Goal: Task Accomplishment & Management: Manage account settings

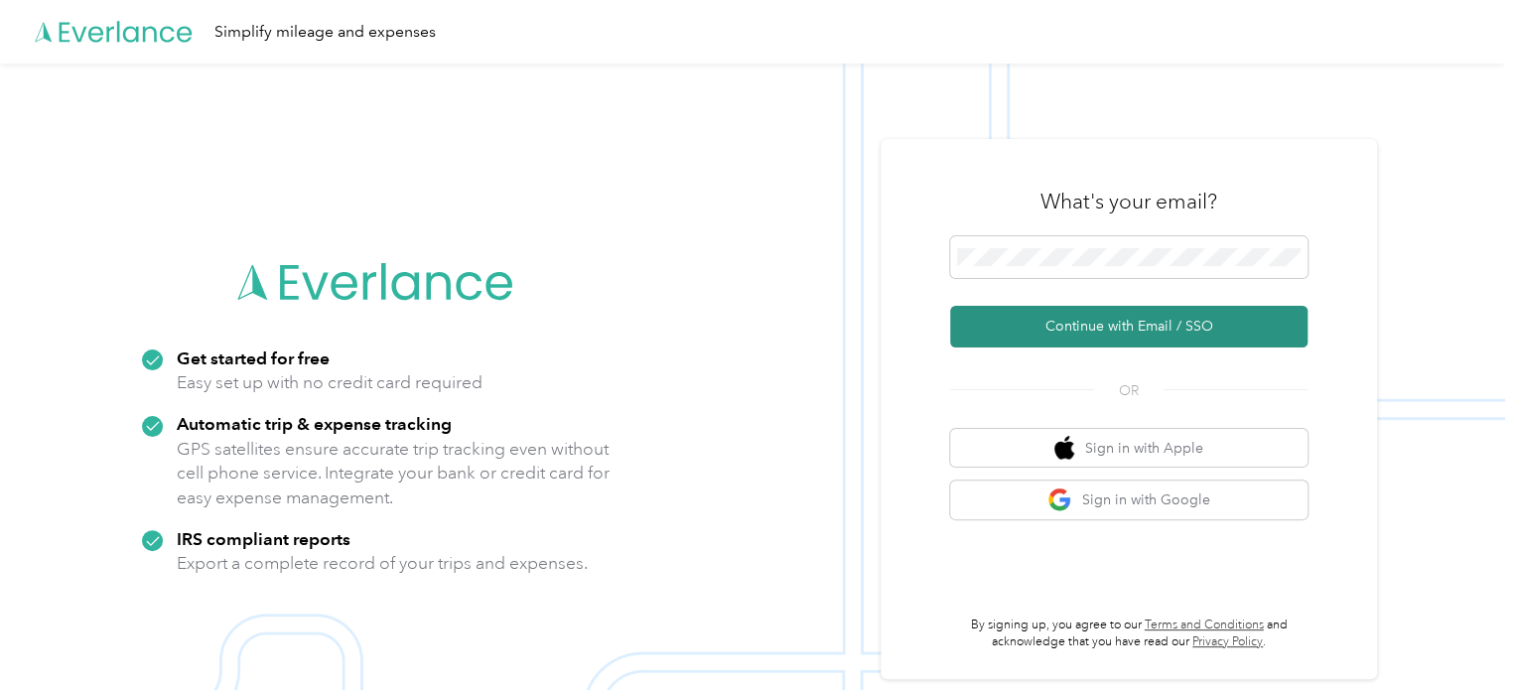
click at [1106, 329] on button "Continue with Email / SSO" at bounding box center [1128, 327] width 357 height 42
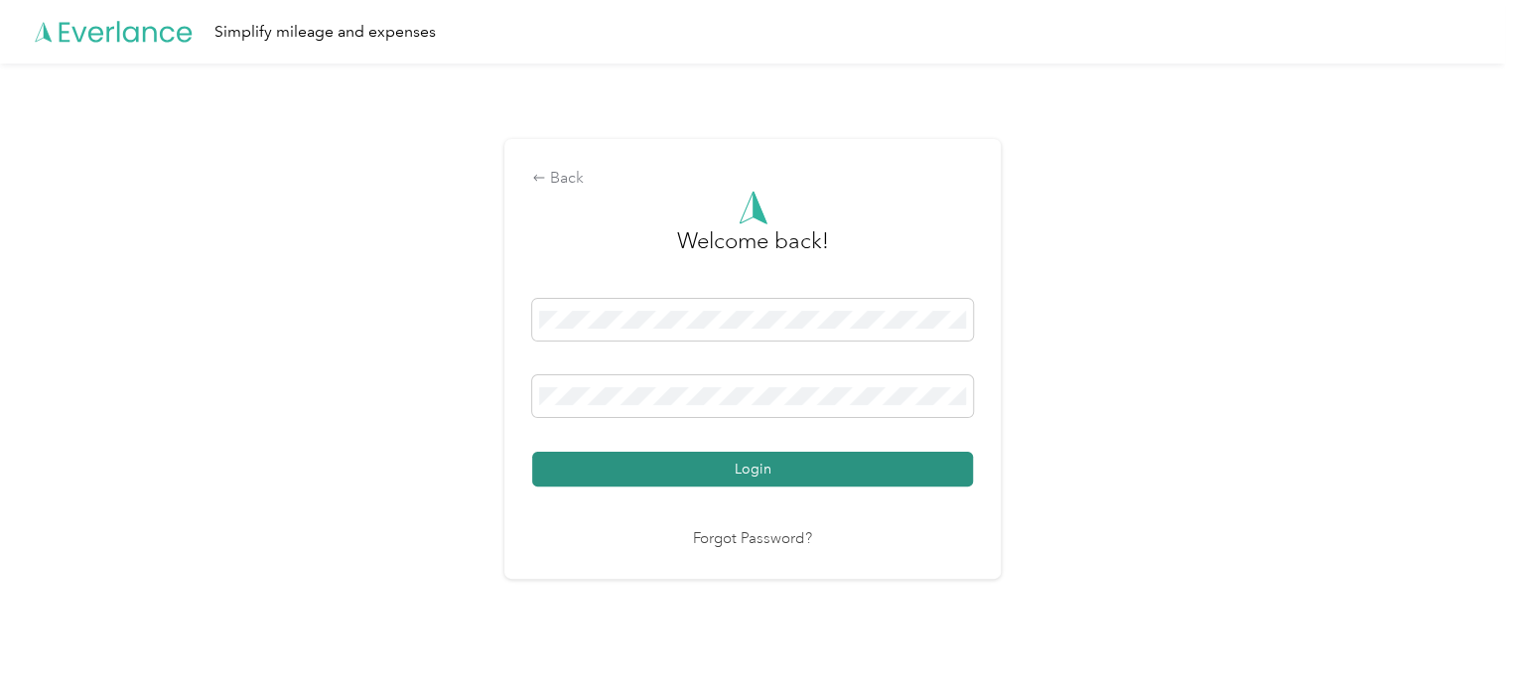
click at [738, 469] on button "Login" at bounding box center [752, 469] width 441 height 35
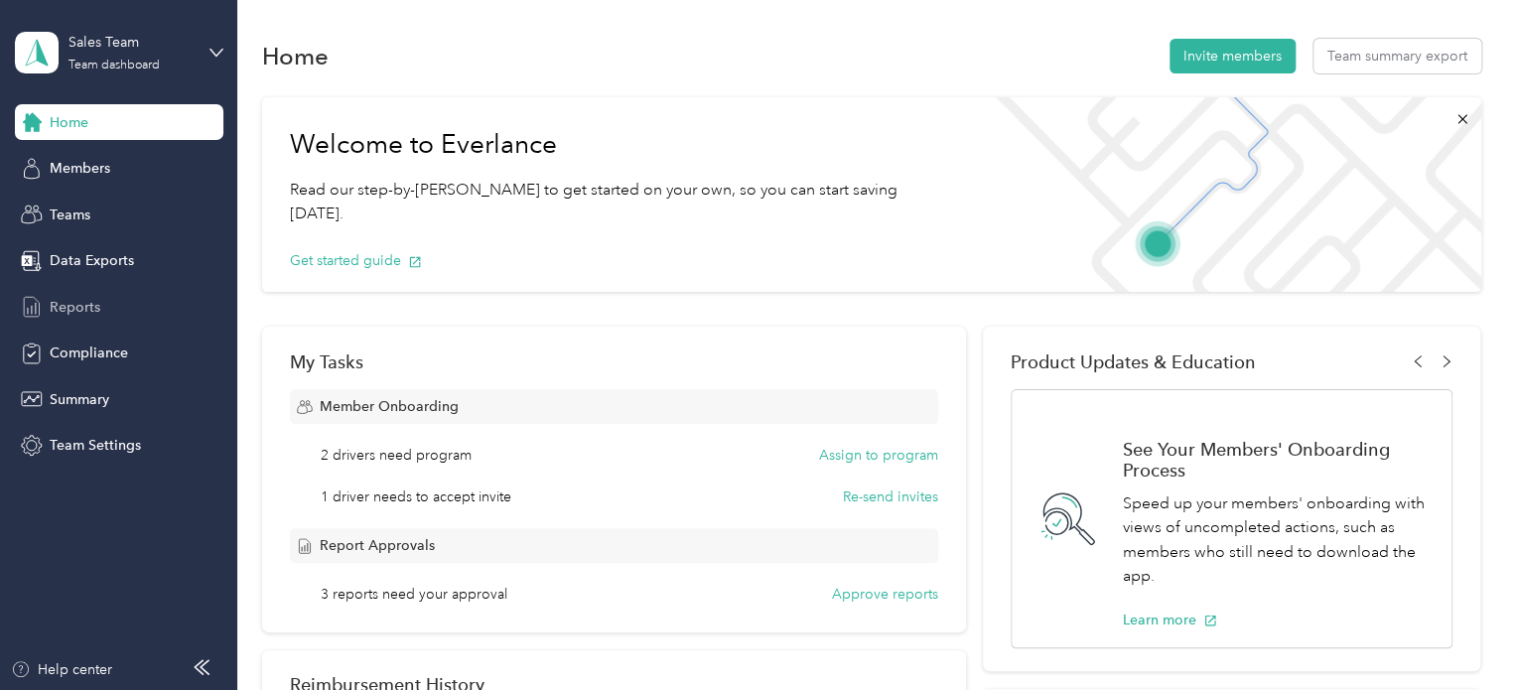
click at [93, 301] on span "Reports" at bounding box center [75, 307] width 51 height 21
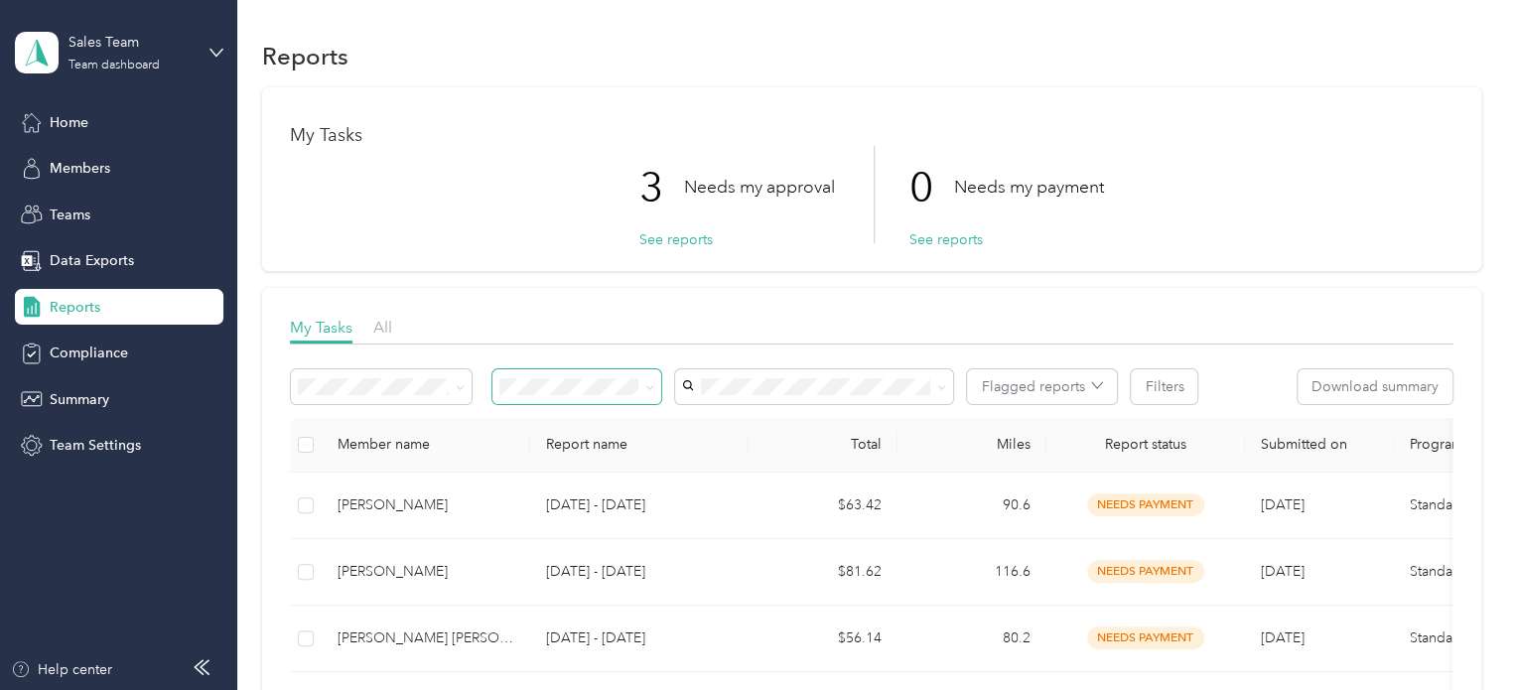
click at [647, 380] on span at bounding box center [649, 386] width 9 height 17
click at [650, 381] on span at bounding box center [649, 386] width 9 height 17
click at [610, 455] on span "Needs my approval" at bounding box center [568, 452] width 124 height 17
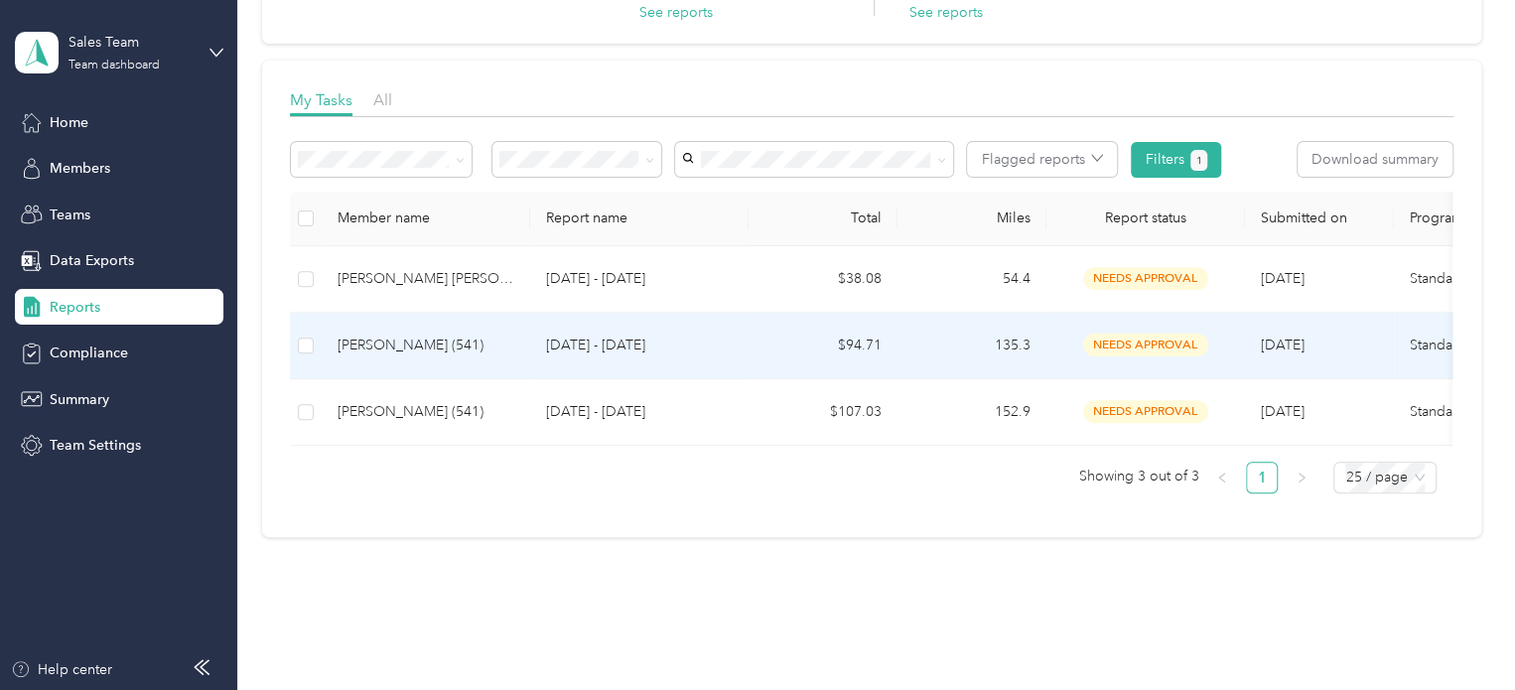
scroll to position [194, 0]
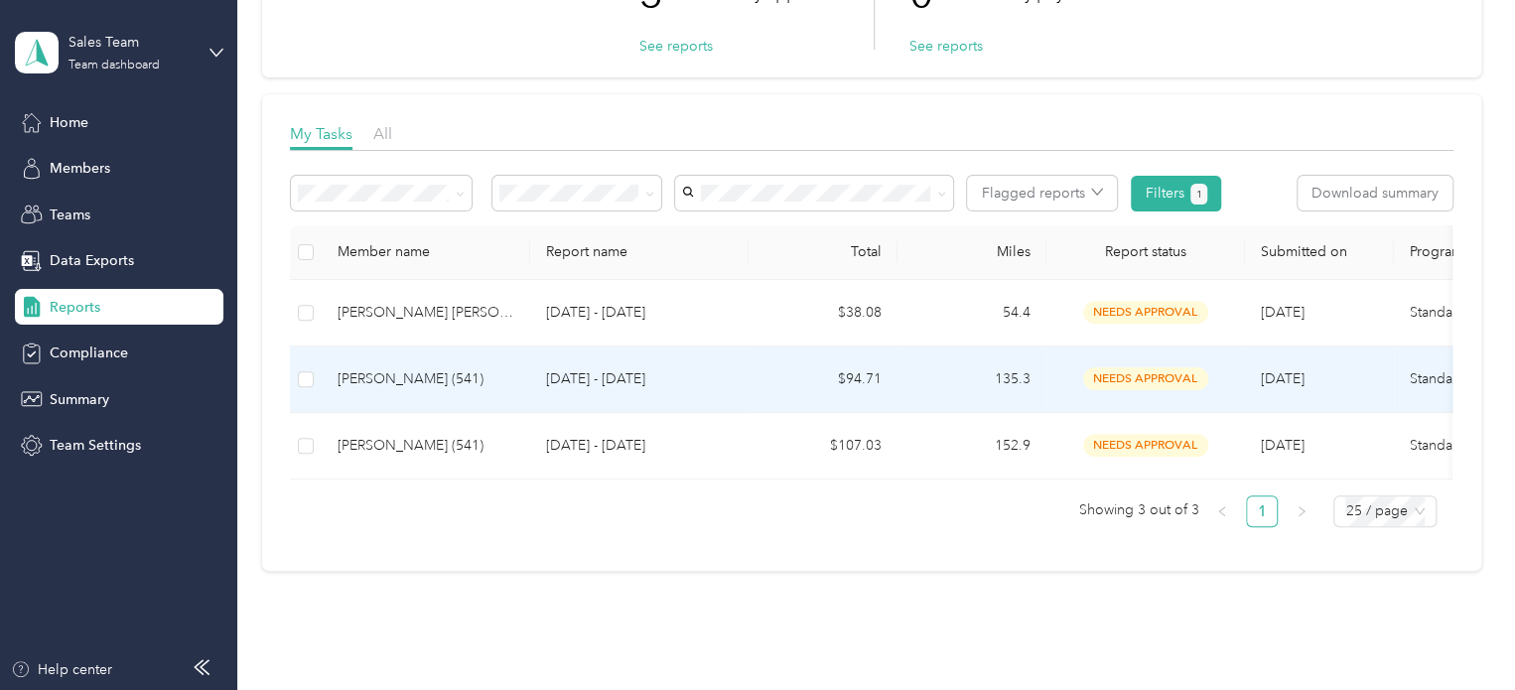
click at [425, 388] on div "[PERSON_NAME] (541)" at bounding box center [425, 379] width 177 height 22
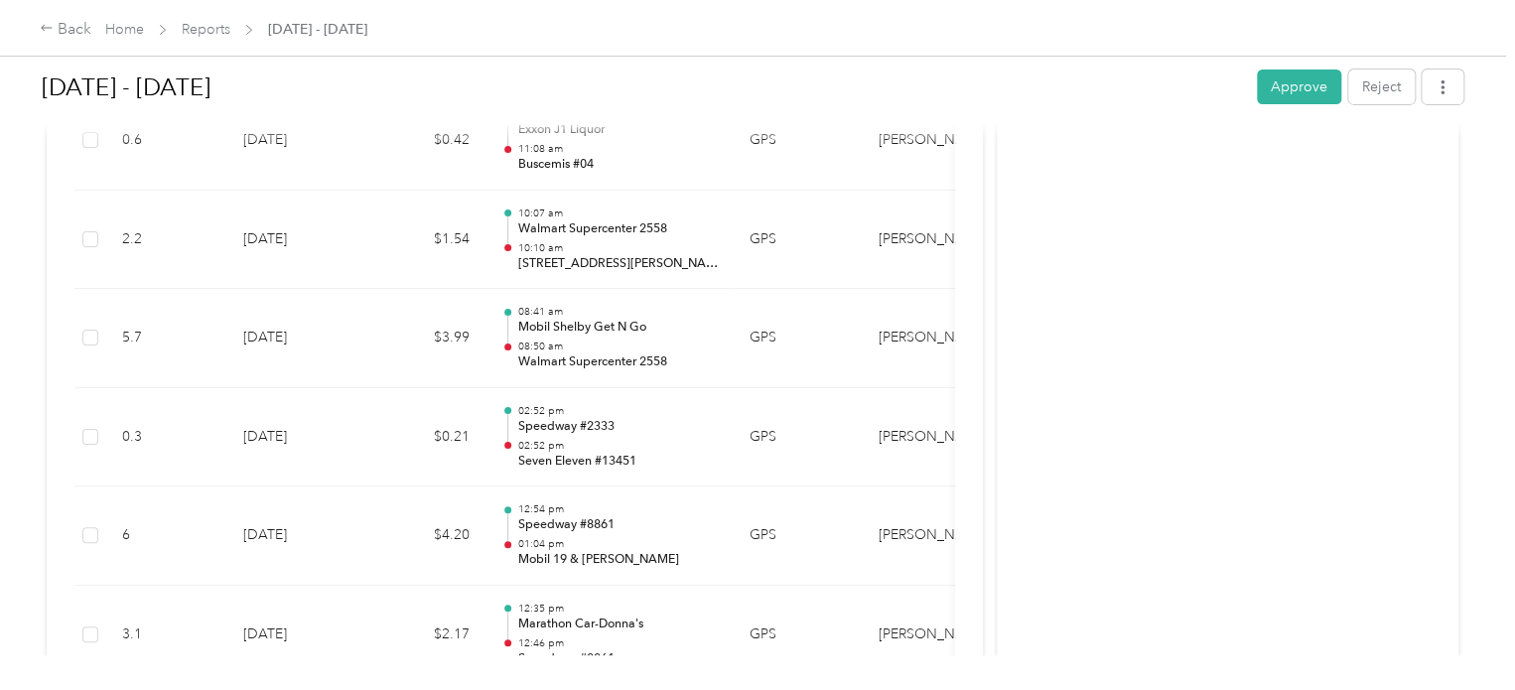
scroll to position [3176, 0]
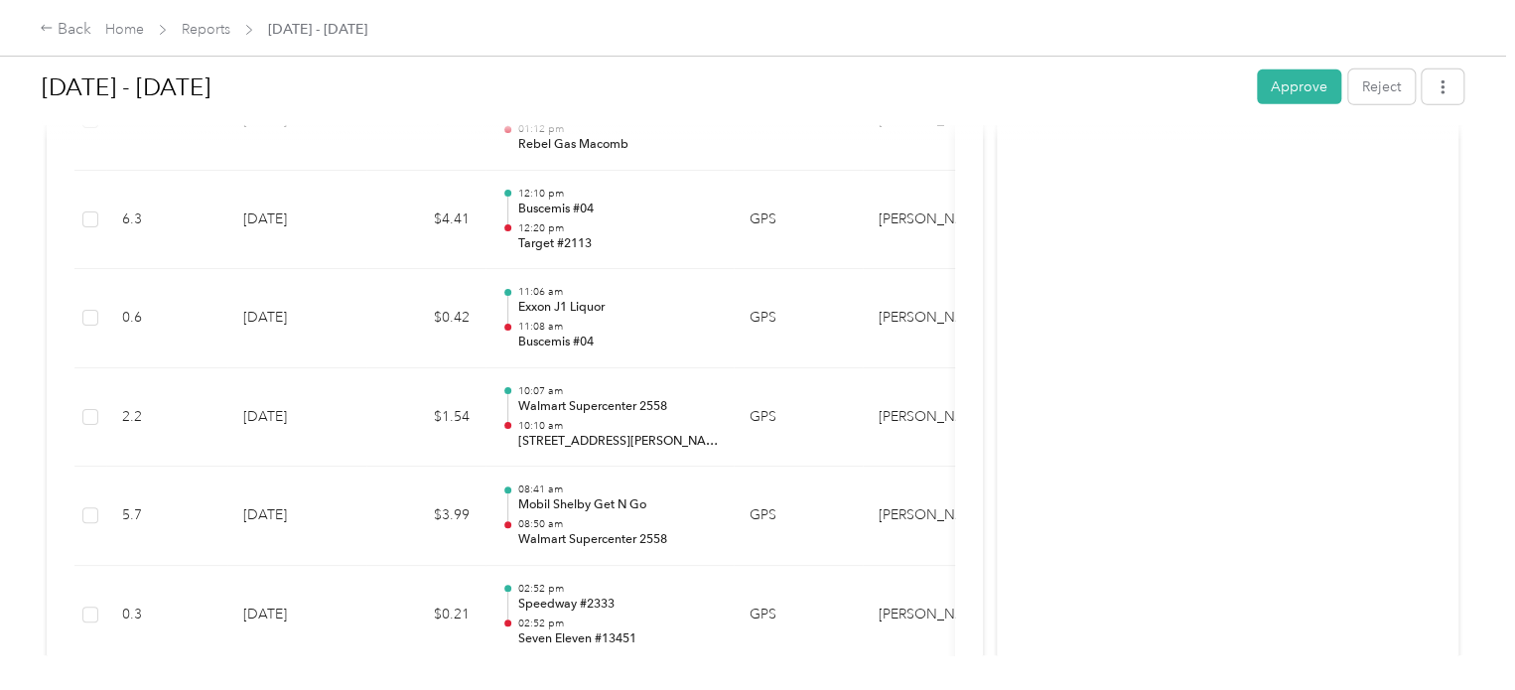
click at [1309, 91] on button "Approve" at bounding box center [1298, 86] width 84 height 35
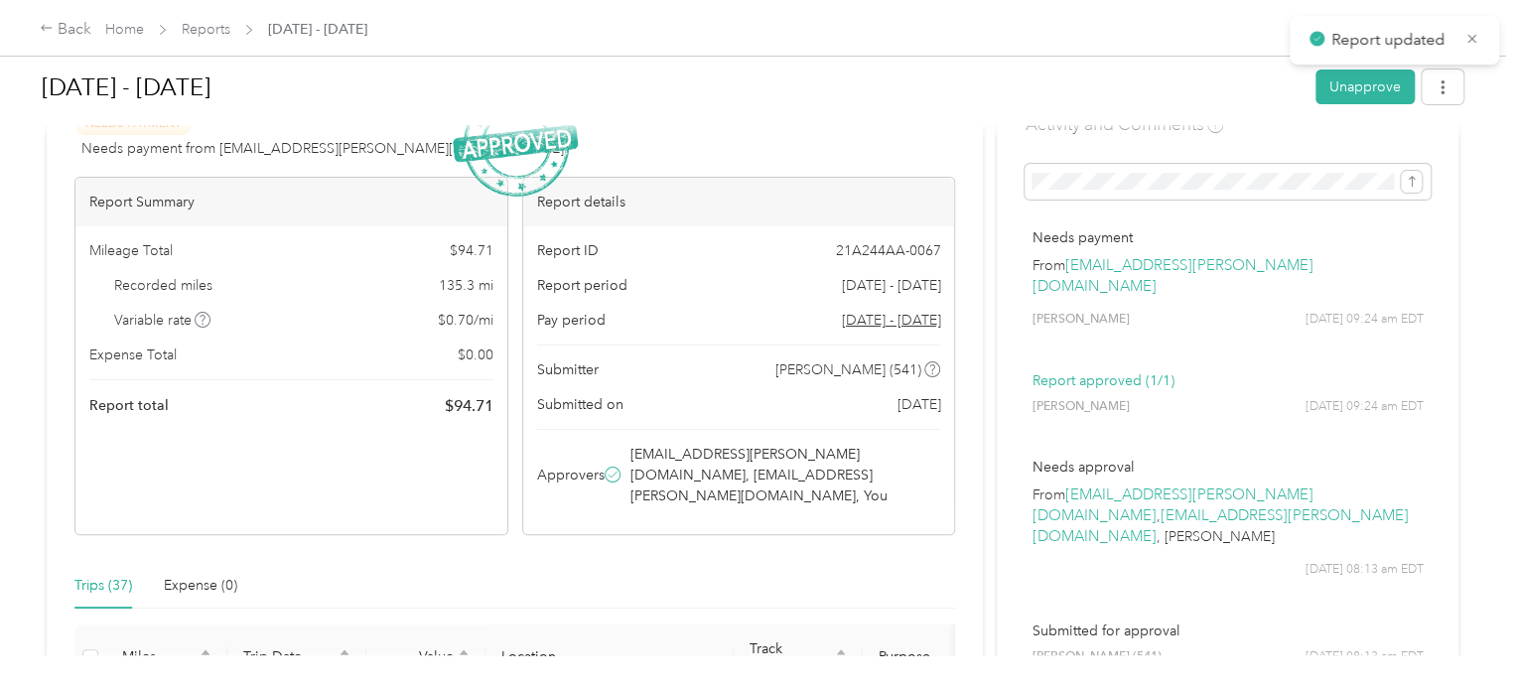
scroll to position [0, 0]
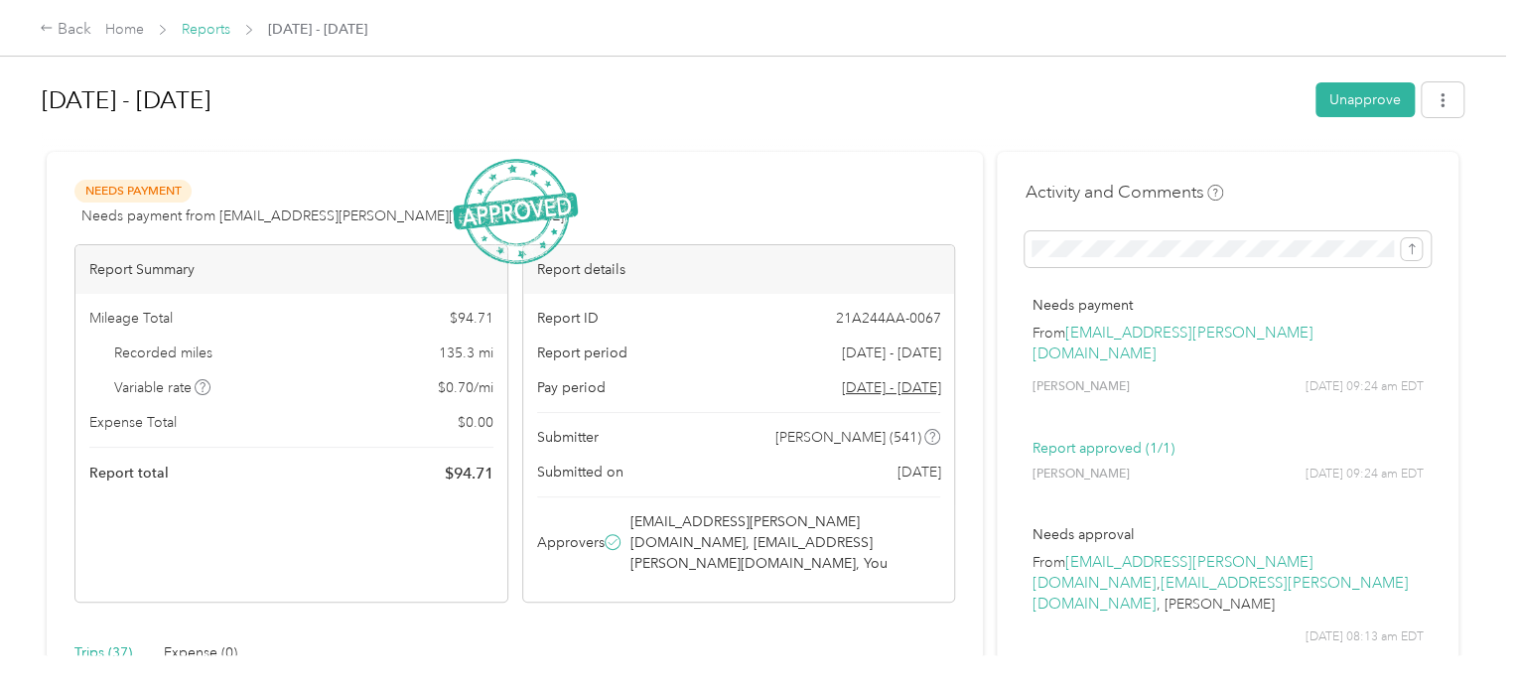
click at [222, 35] on link "Reports" at bounding box center [206, 29] width 49 height 17
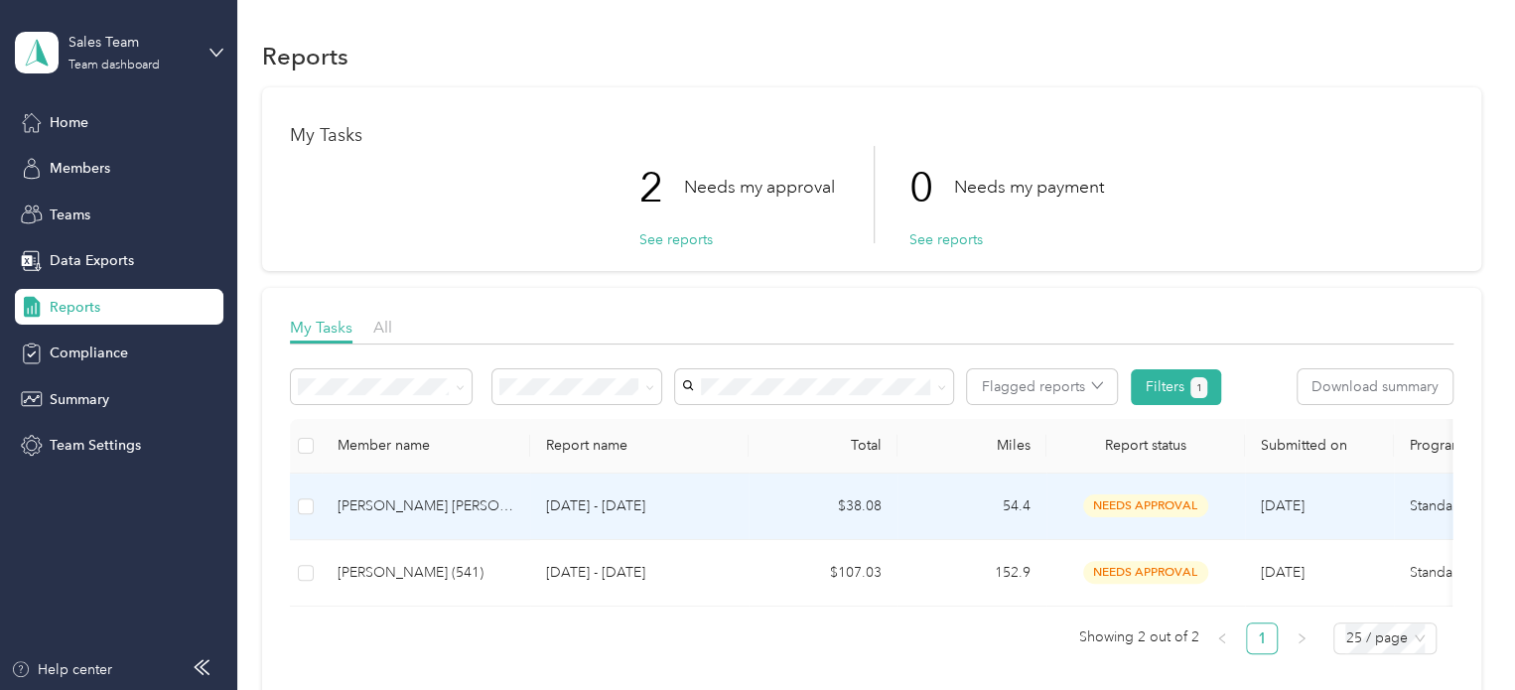
scroll to position [99, 0]
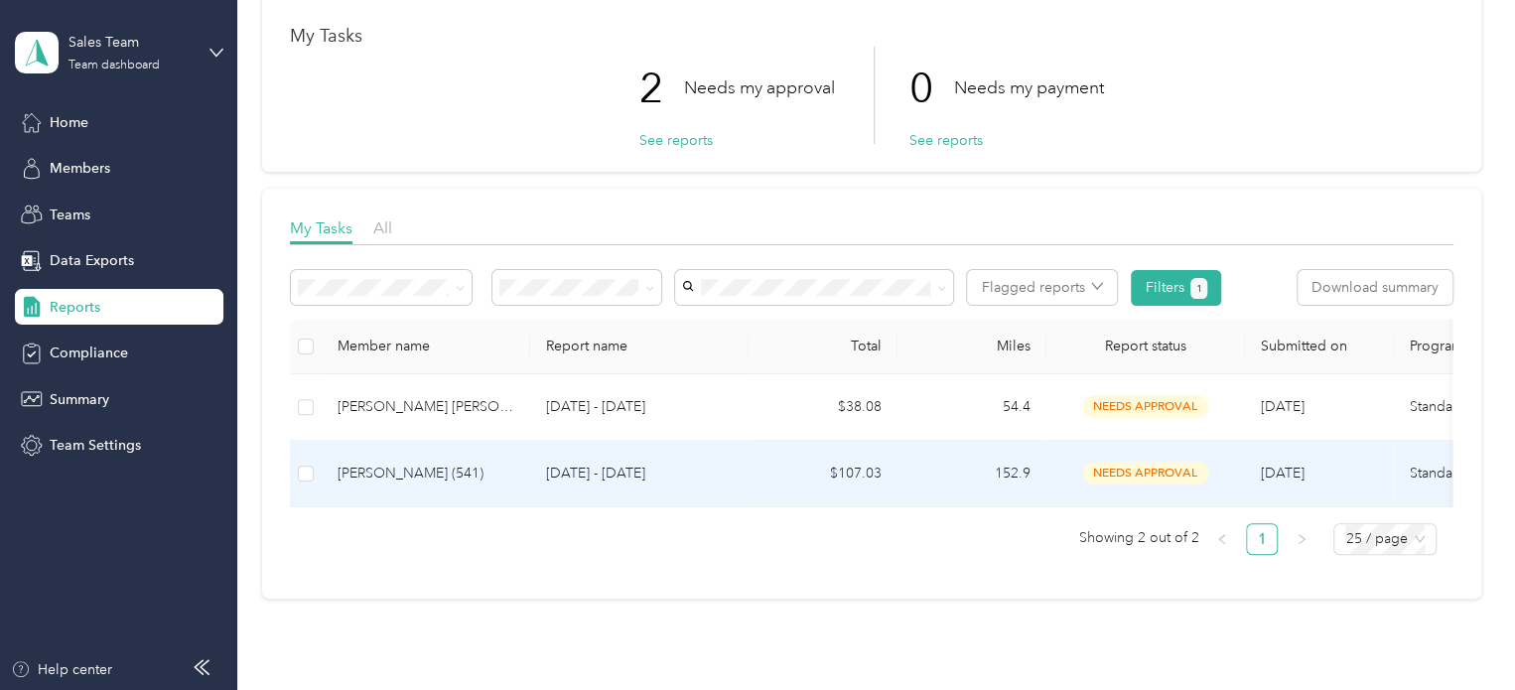
click at [415, 471] on div "[PERSON_NAME] (541)" at bounding box center [425, 474] width 177 height 22
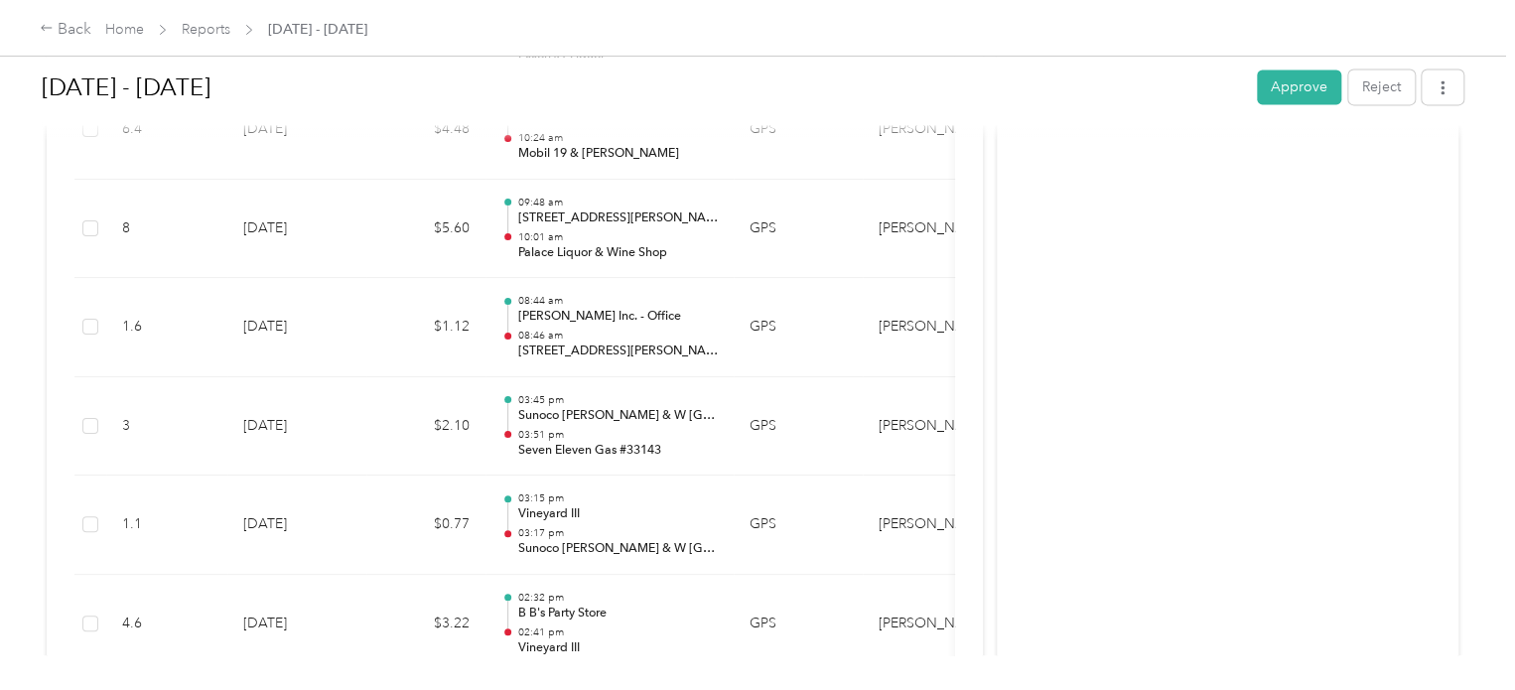
scroll to position [1389, 0]
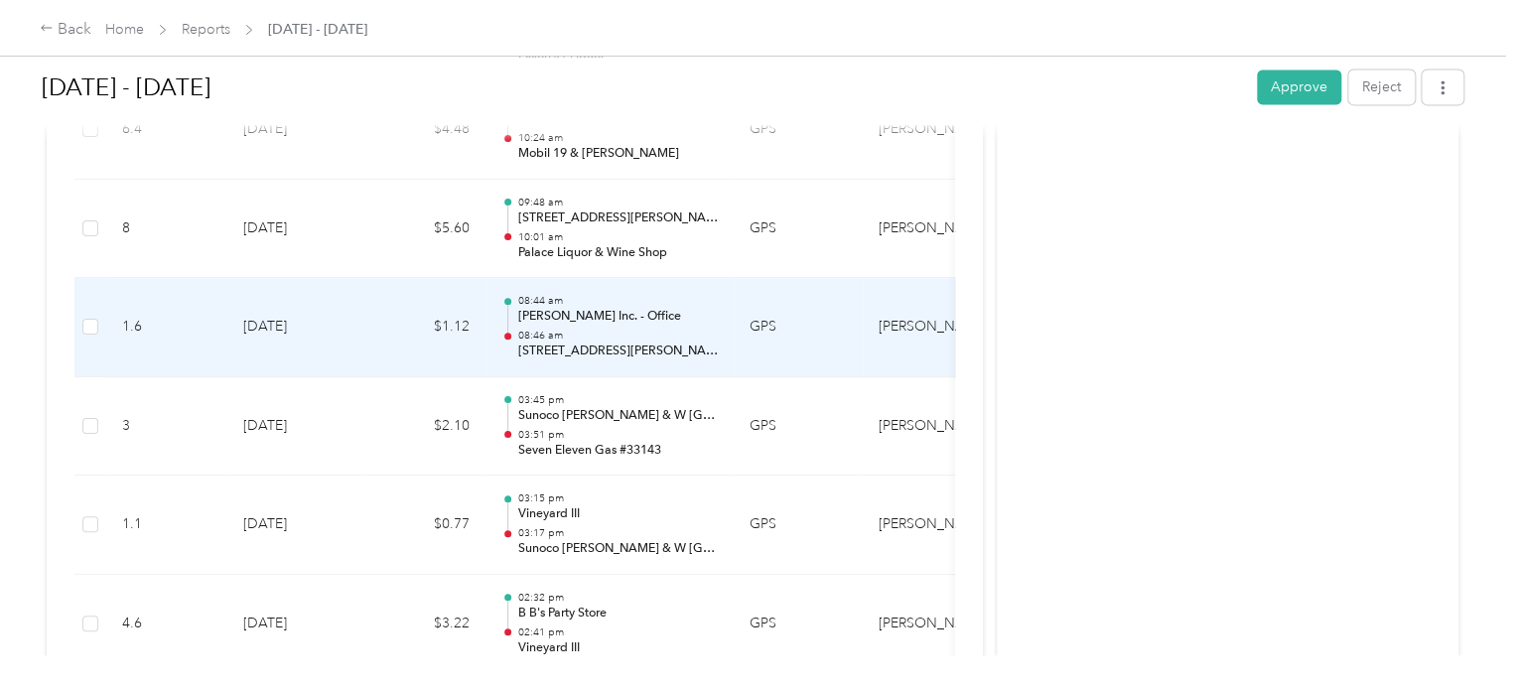
click at [549, 329] on p "08:46 am" at bounding box center [617, 336] width 200 height 14
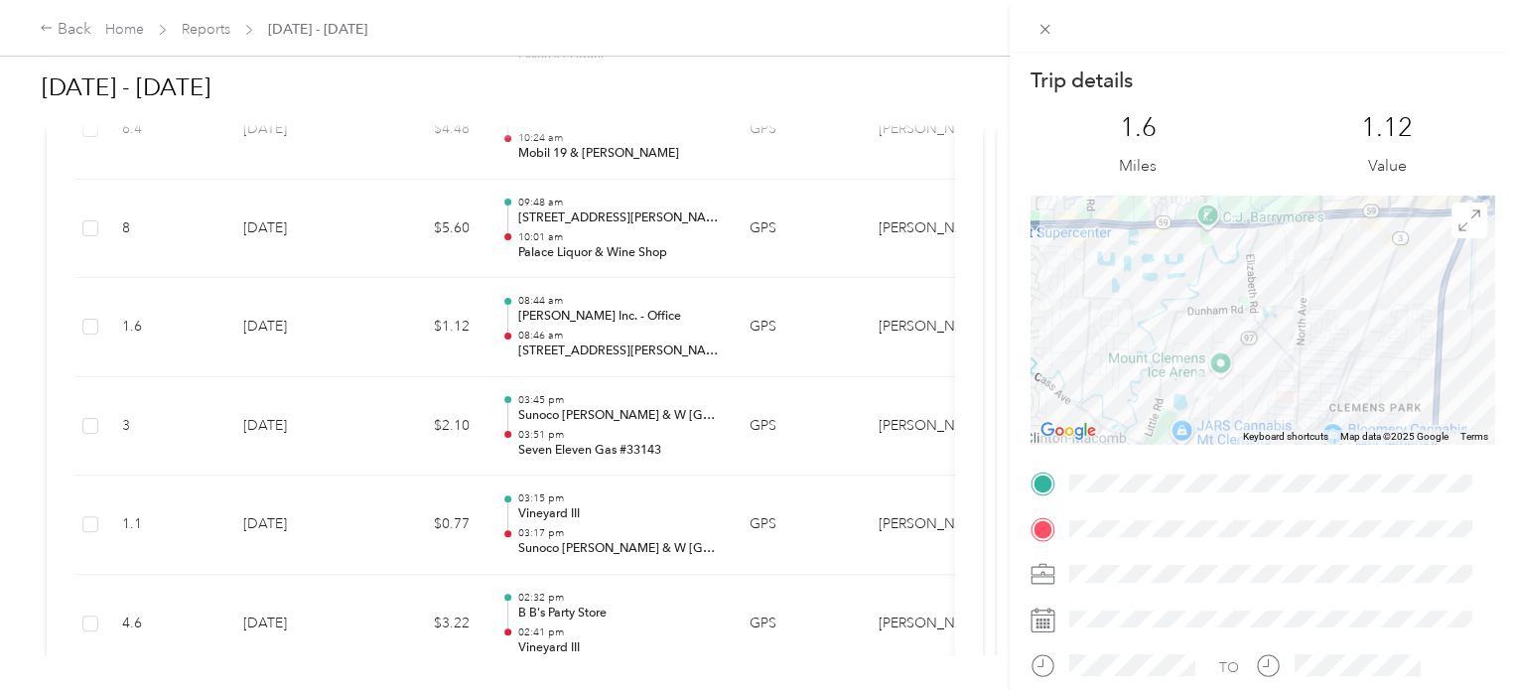
click at [87, 285] on div "Trip details This trip cannot be edited because it is either under review, appr…" at bounding box center [757, 345] width 1515 height 690
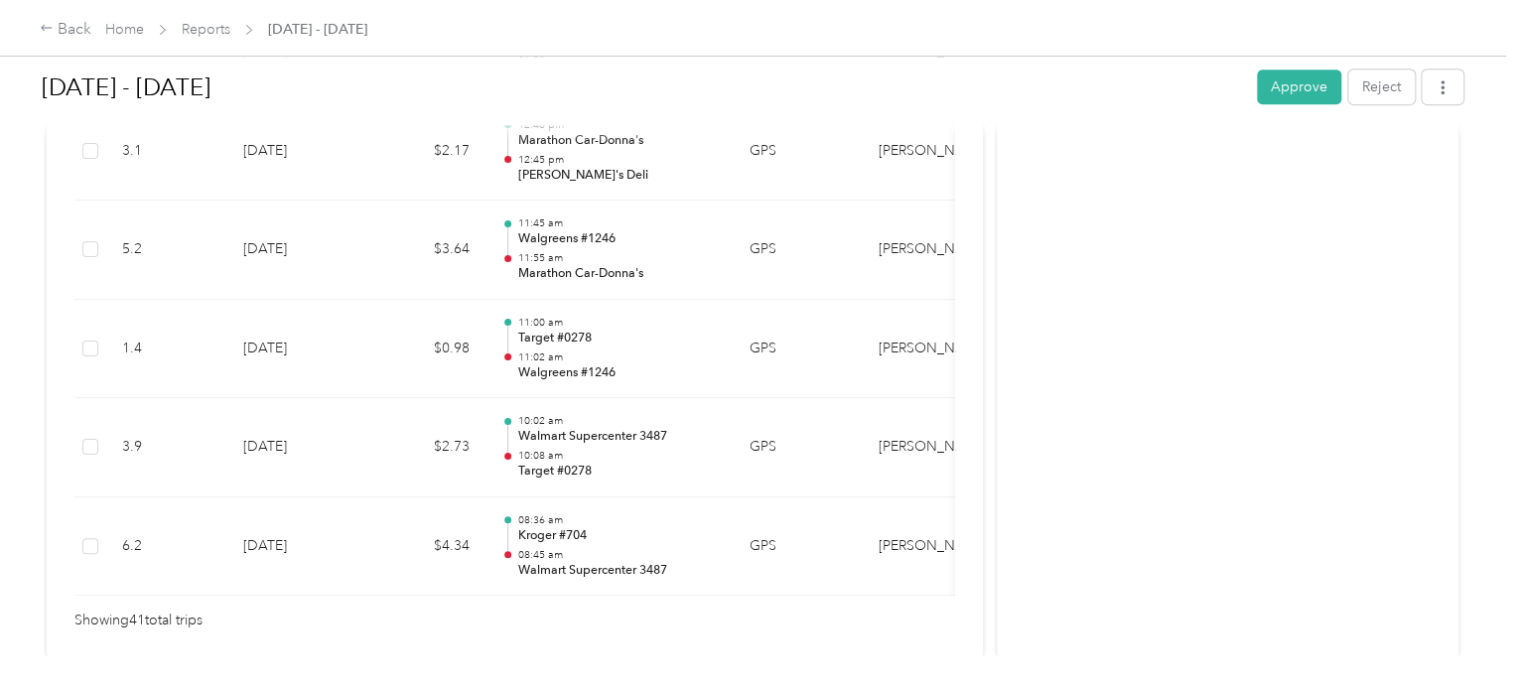
scroll to position [4268, 0]
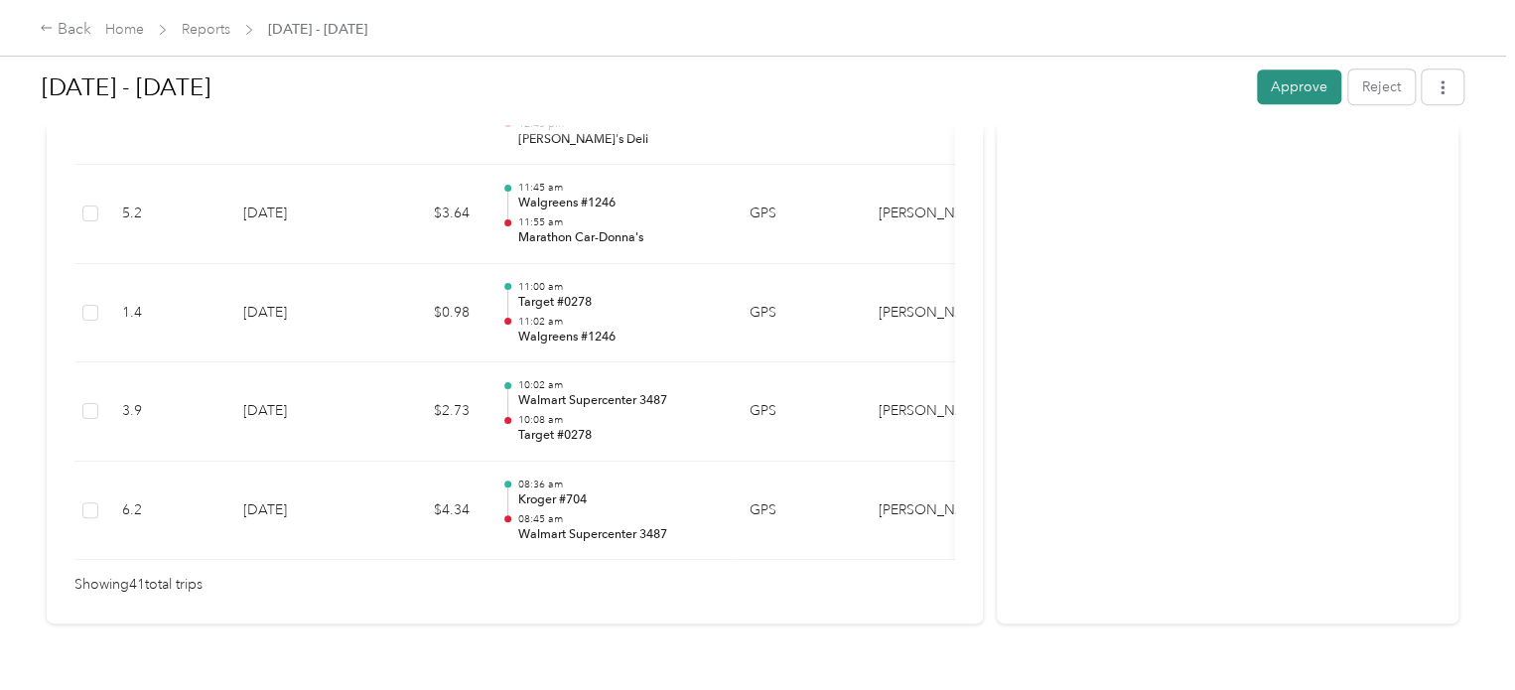
click at [1294, 90] on button "Approve" at bounding box center [1298, 86] width 84 height 35
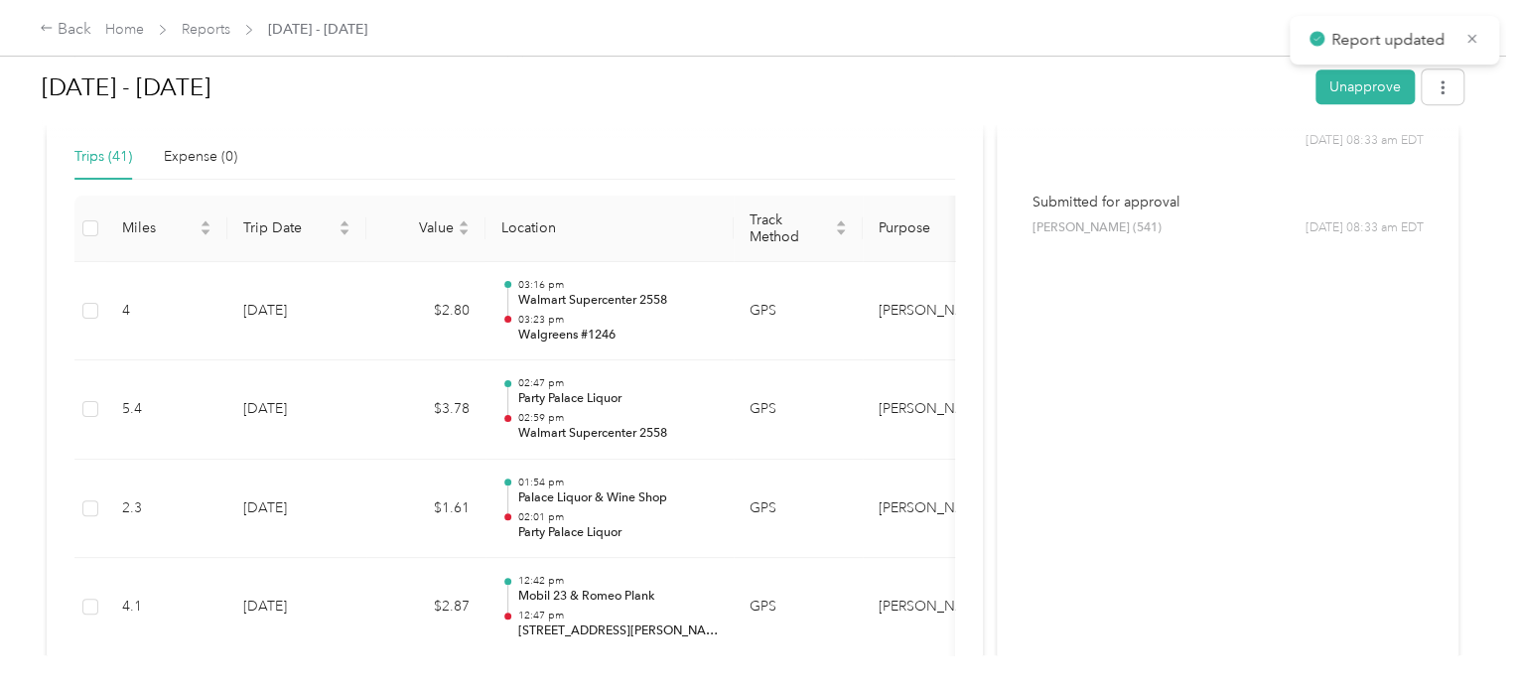
scroll to position [0, 0]
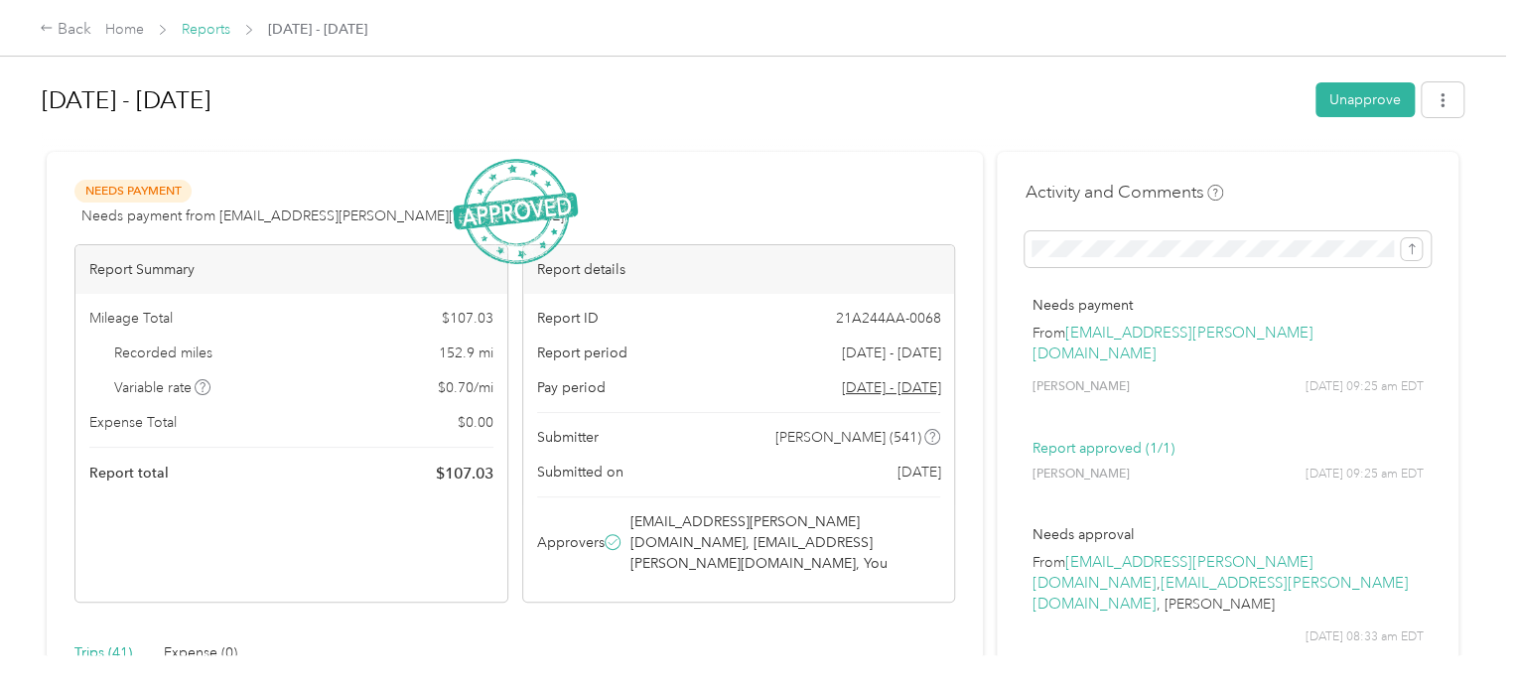
click at [209, 29] on link "Reports" at bounding box center [206, 29] width 49 height 17
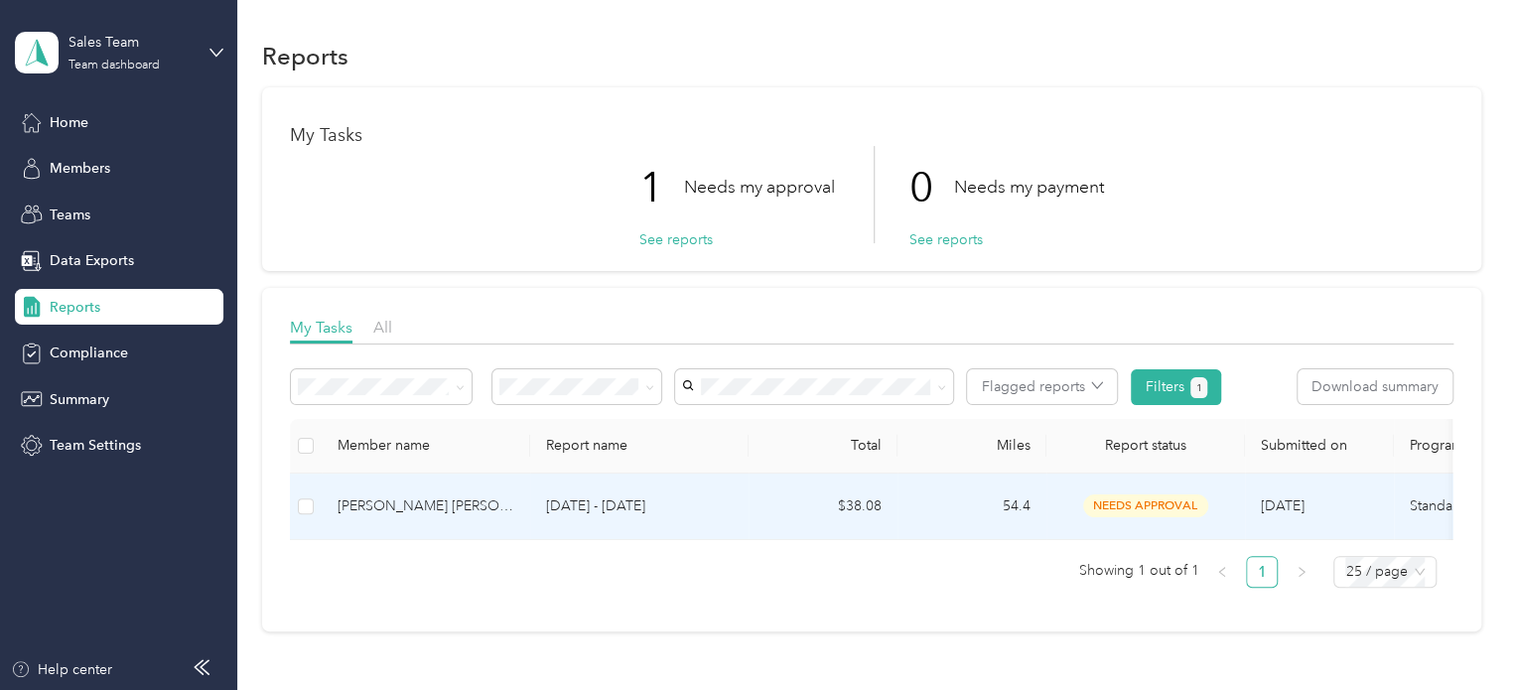
click at [409, 507] on div "[PERSON_NAME] [PERSON_NAME] (532)" at bounding box center [425, 506] width 177 height 22
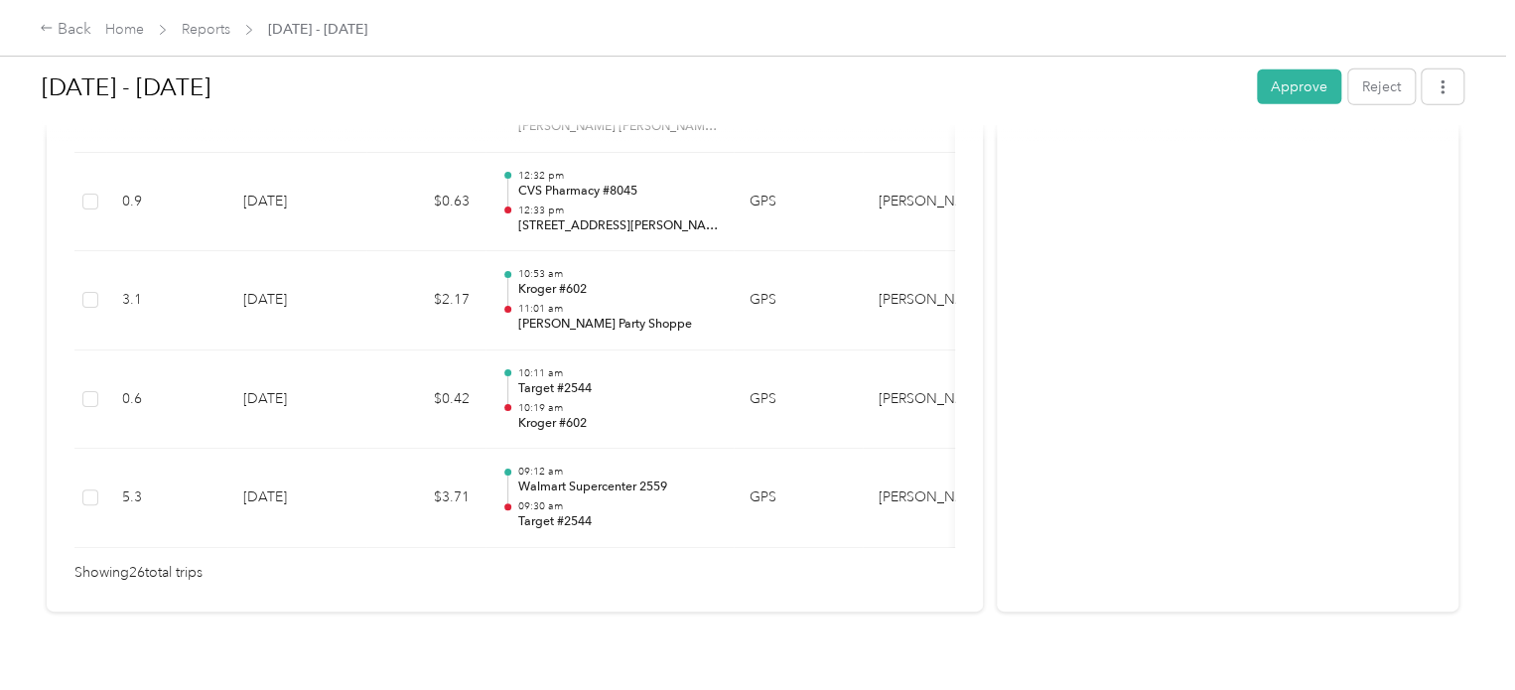
scroll to position [2806, 0]
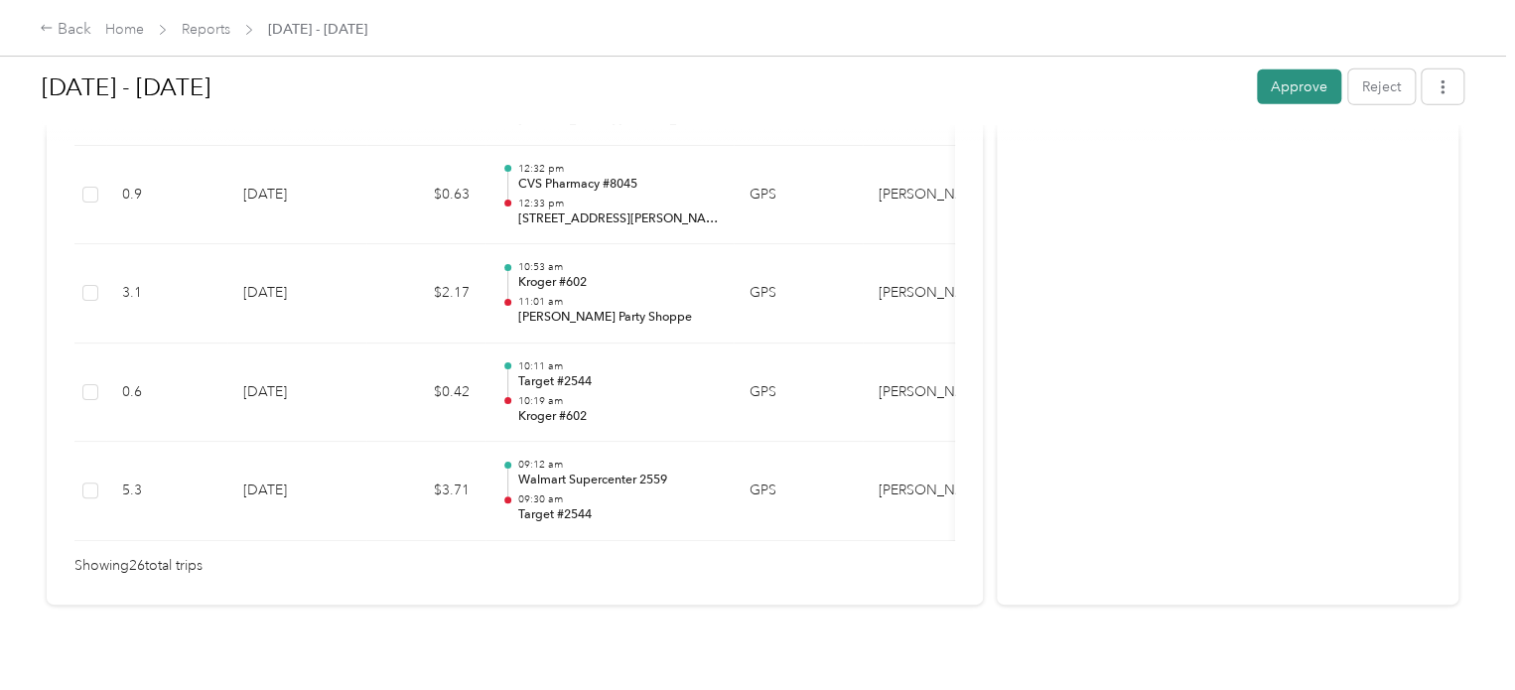
click at [1273, 91] on button "Approve" at bounding box center [1298, 86] width 84 height 35
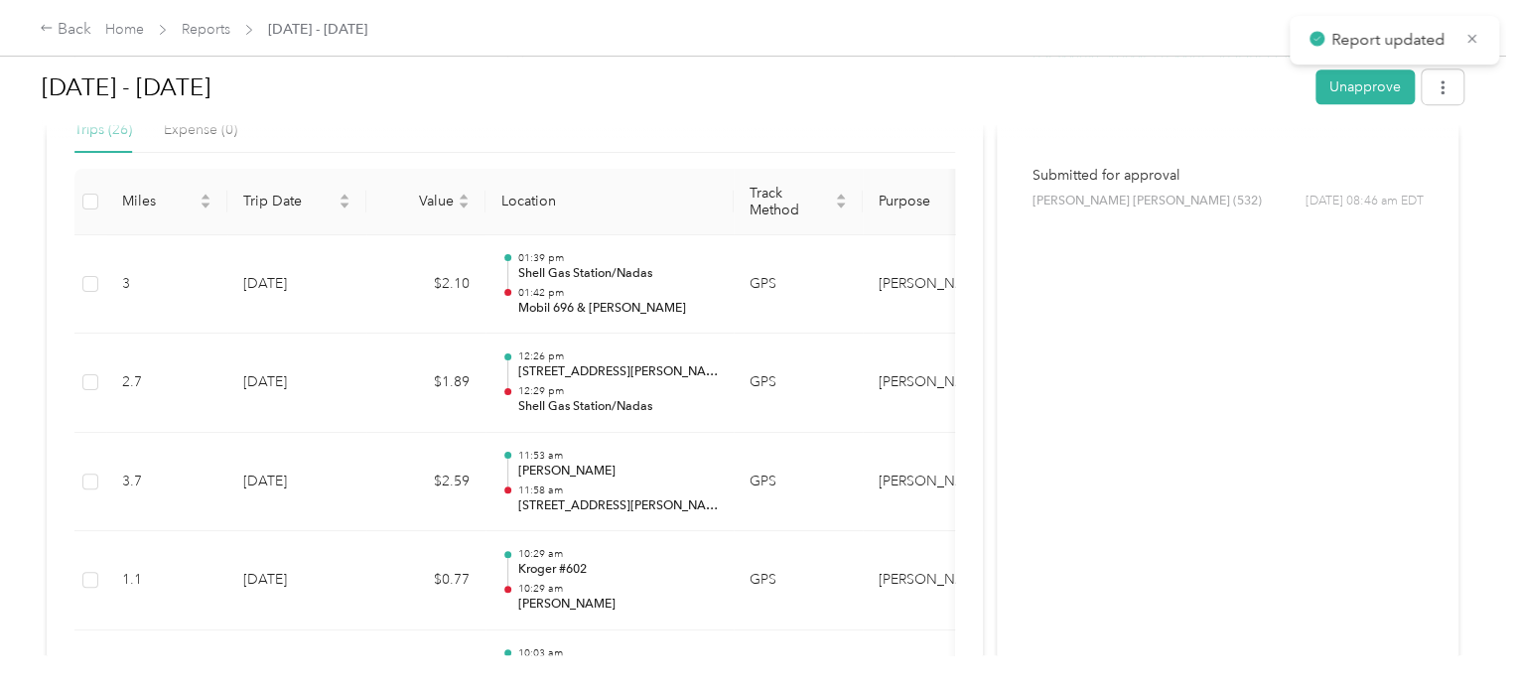
scroll to position [0, 0]
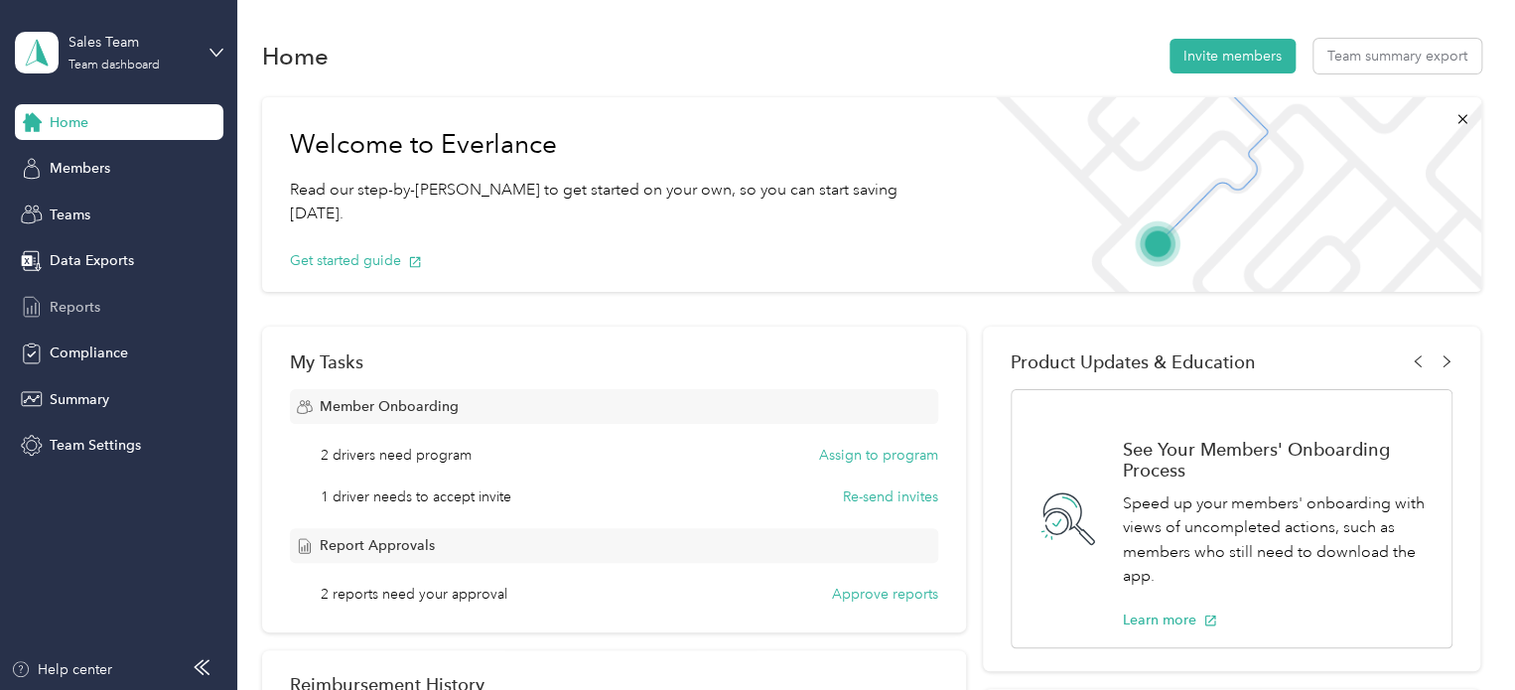
click at [75, 313] on span "Reports" at bounding box center [75, 307] width 51 height 21
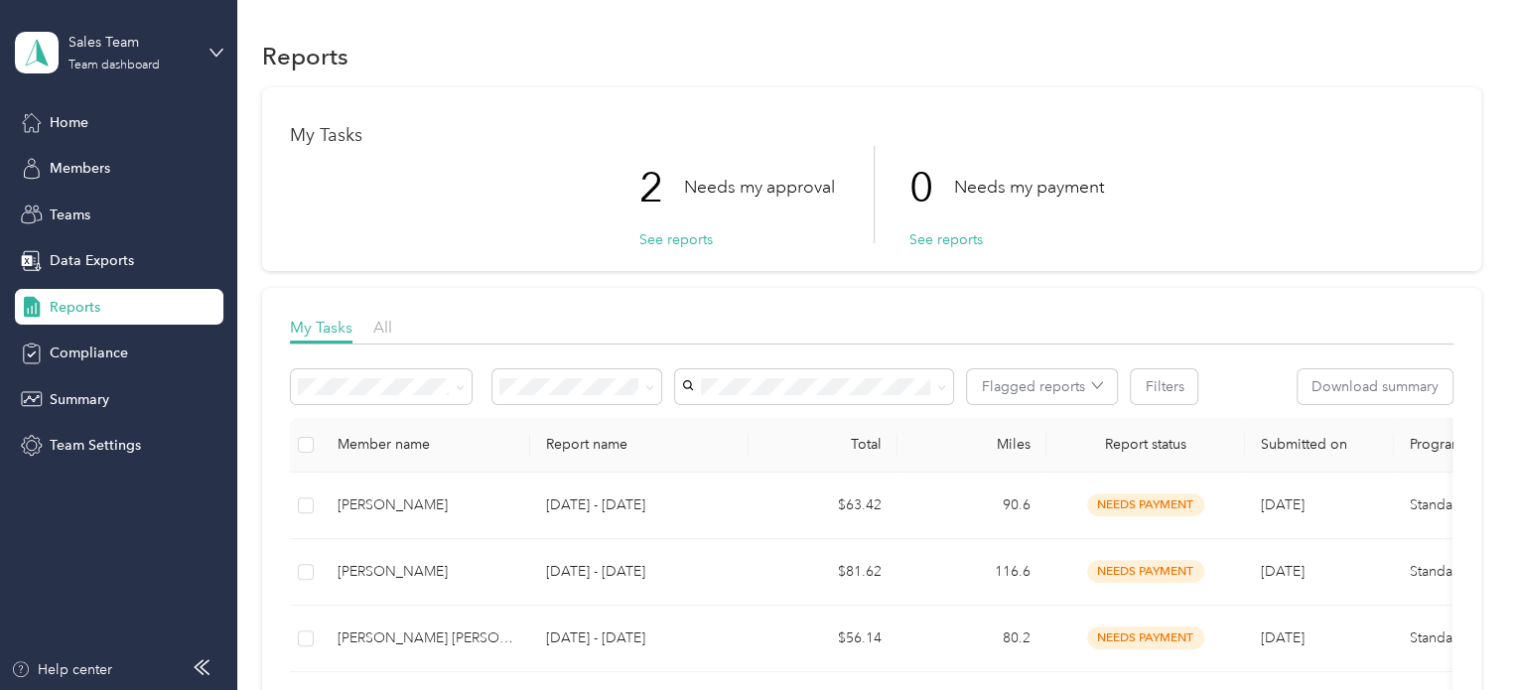
click at [605, 456] on span "Needs my approval" at bounding box center [568, 457] width 124 height 17
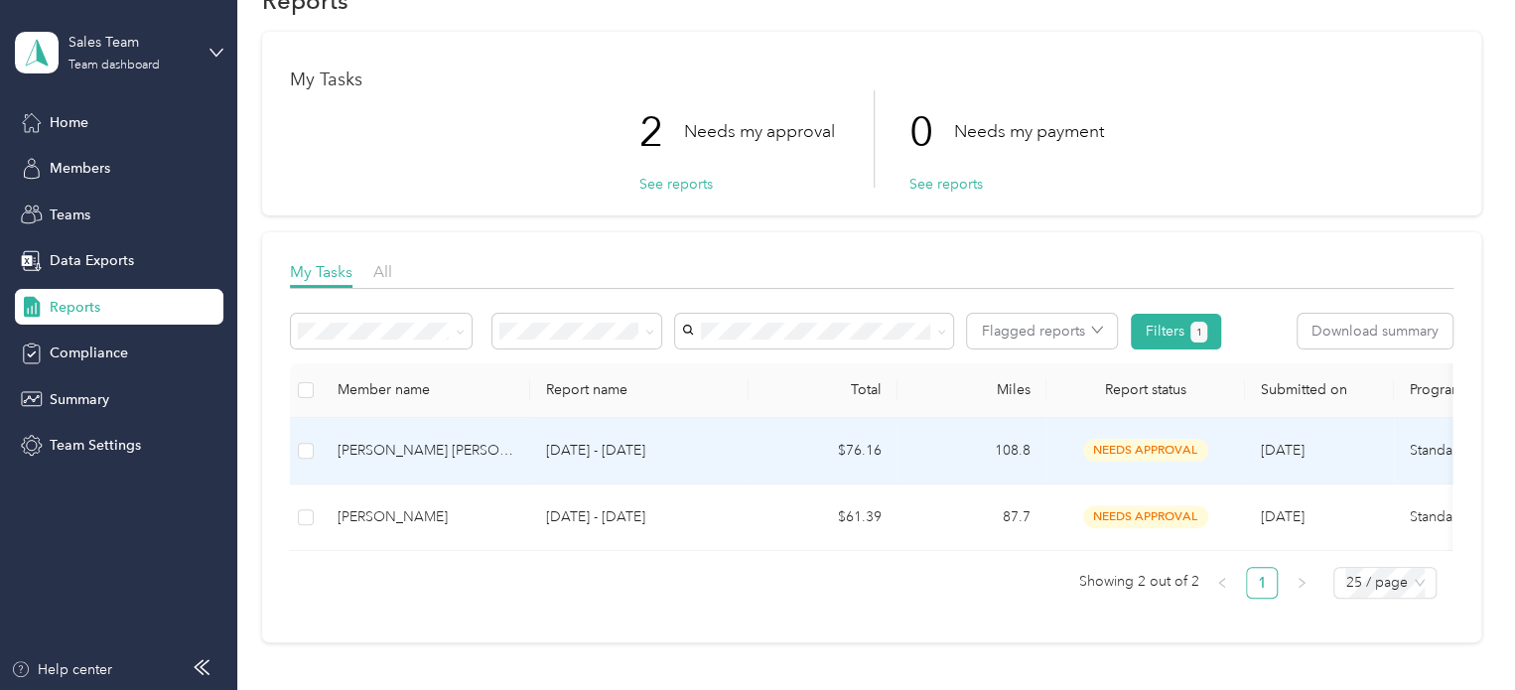
scroll to position [99, 0]
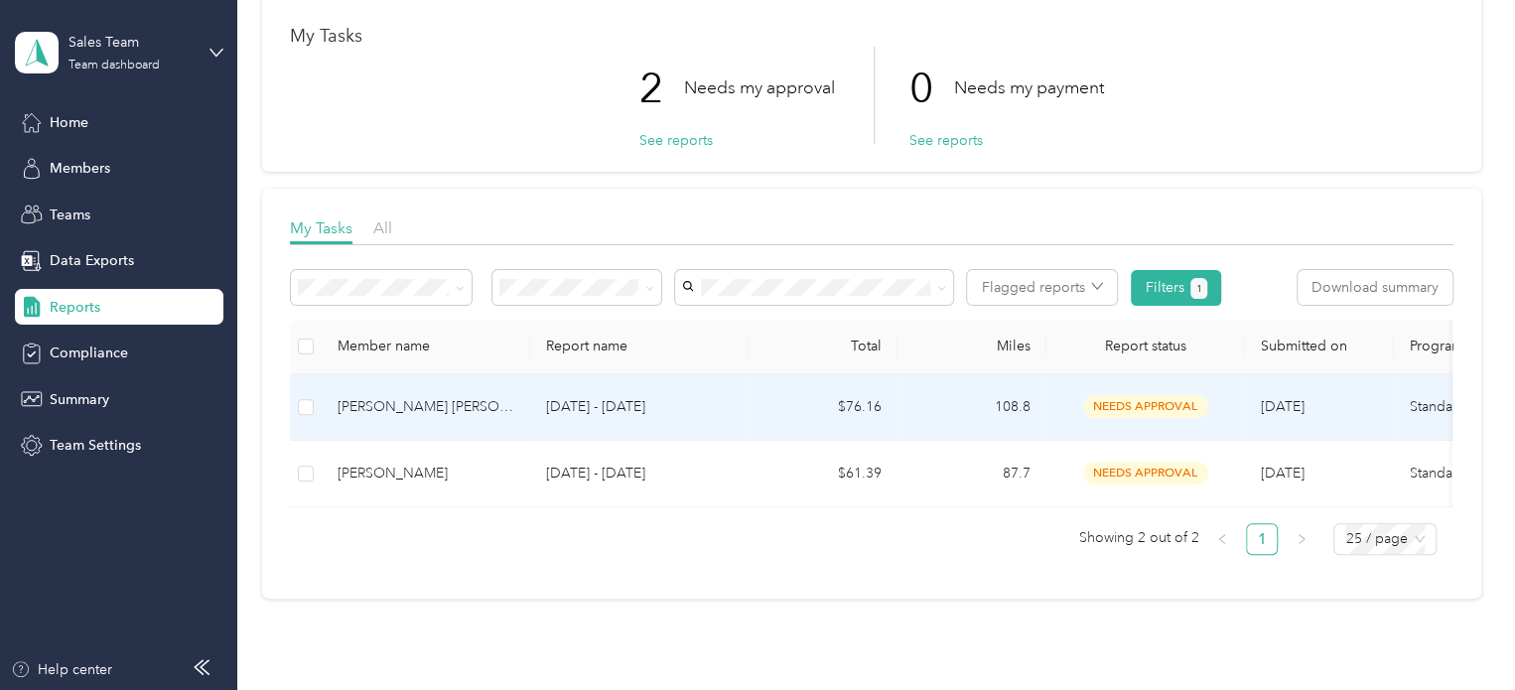
click at [454, 411] on div "[PERSON_NAME] [PERSON_NAME] (532)" at bounding box center [425, 407] width 177 height 22
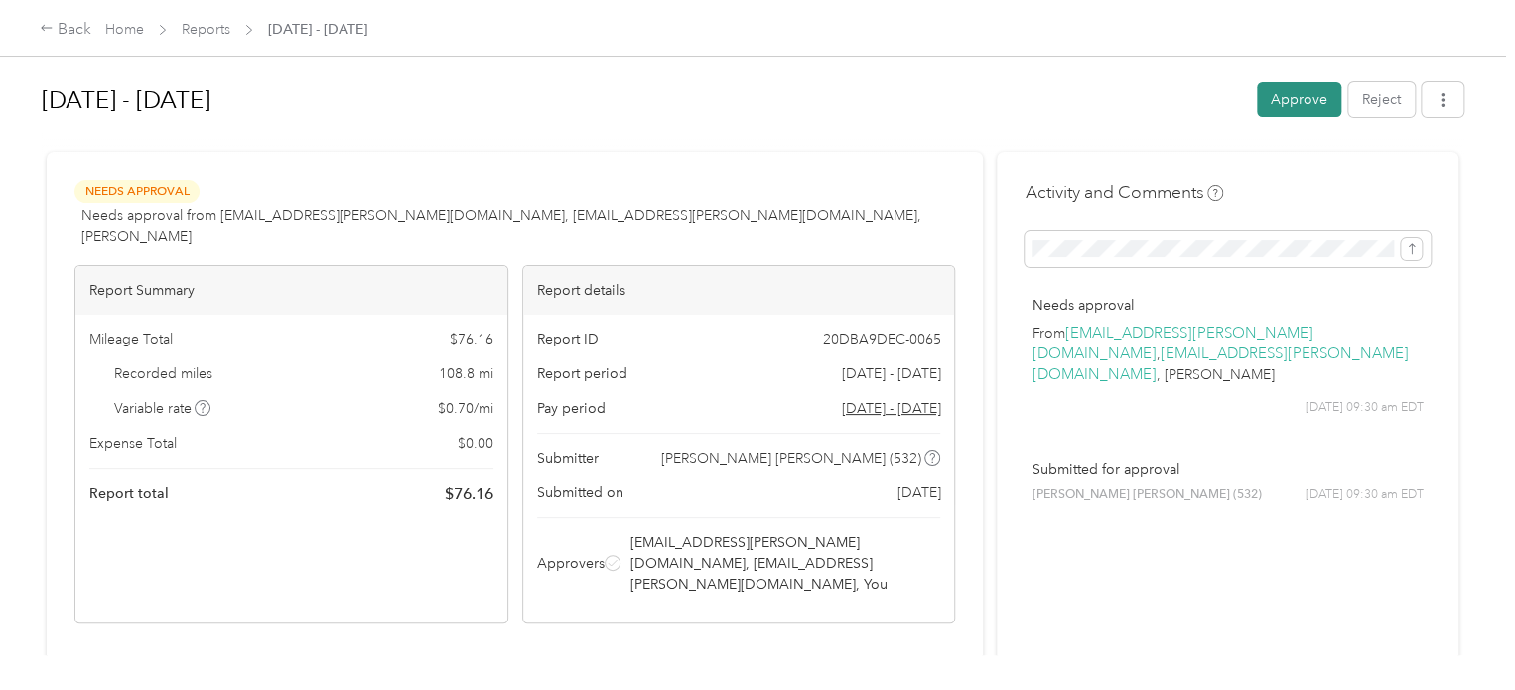
click at [1269, 99] on button "Approve" at bounding box center [1298, 99] width 84 height 35
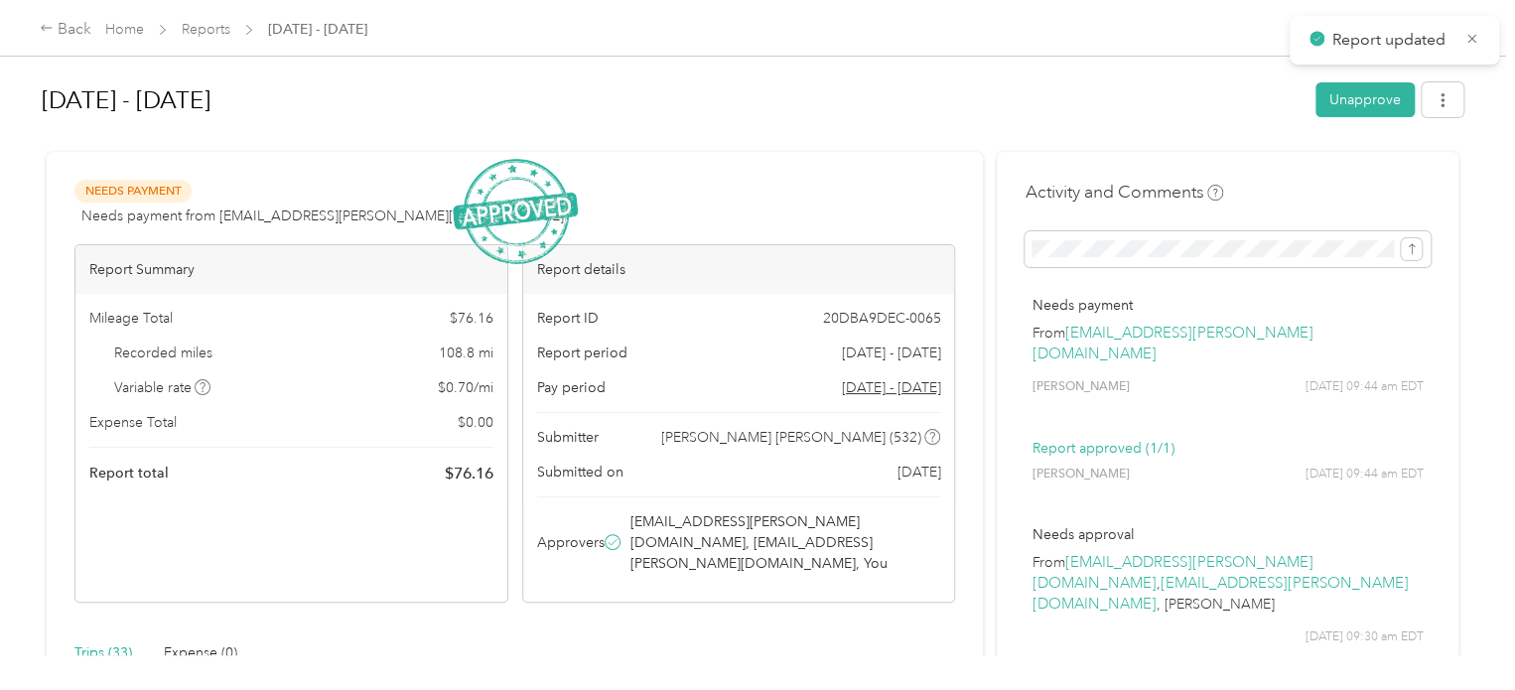
click at [221, 39] on span "Reports" at bounding box center [206, 29] width 49 height 21
click at [220, 35] on link "Reports" at bounding box center [206, 29] width 49 height 17
